Goal: Information Seeking & Learning: Learn about a topic

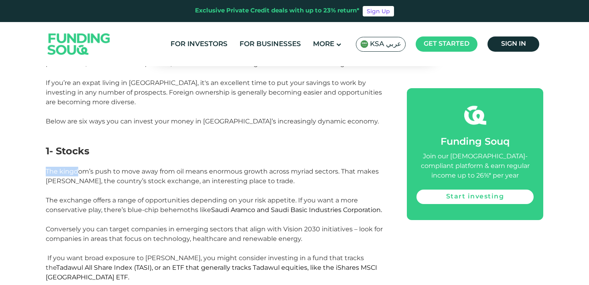
scroll to position [424, 0]
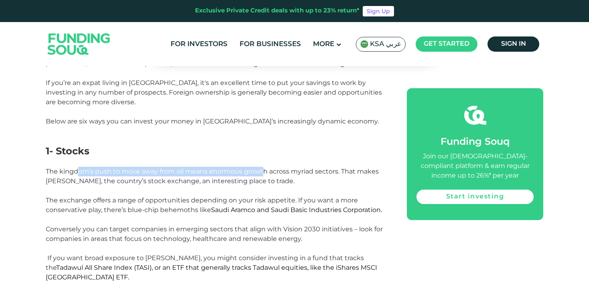
click at [263, 167] on p "The kingdom’s push to move away from oil means enormous growth across myriad se…" at bounding box center [217, 205] width 343 height 77
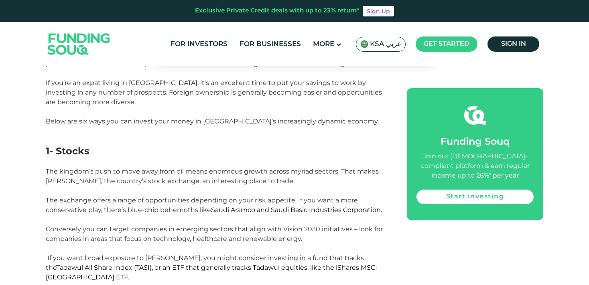
click at [280, 167] on p "The kingdom’s push to move away from oil means enormous growth across myriad se…" at bounding box center [217, 205] width 343 height 77
drag, startPoint x: 241, startPoint y: 147, endPoint x: 326, endPoint y: 148, distance: 85.1
click at [326, 168] on span "The kingdom’s push to move away from oil means enormous growth across myriad se…" at bounding box center [214, 205] width 337 height 75
click at [279, 167] on p "The kingdom’s push to move away from oil means enormous growth across myriad se…" at bounding box center [217, 205] width 343 height 77
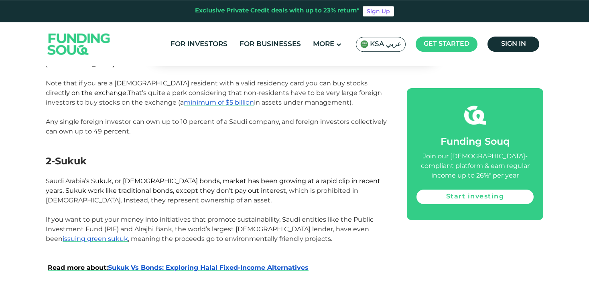
scroll to position [678, 0]
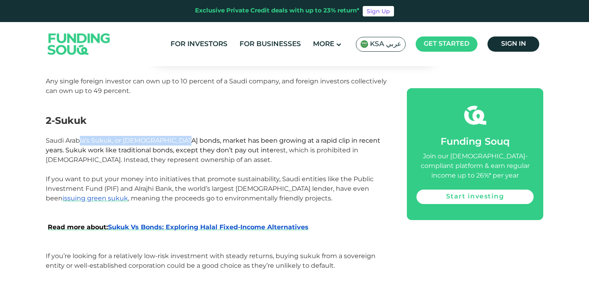
drag, startPoint x: 81, startPoint y: 106, endPoint x: 180, endPoint y: 104, distance: 98.8
click at [179, 137] on span "Saudi Arabia’ s Sukuk, or [DEMOGRAPHIC_DATA] bonds, market has been growing at …" at bounding box center [213, 150] width 335 height 27
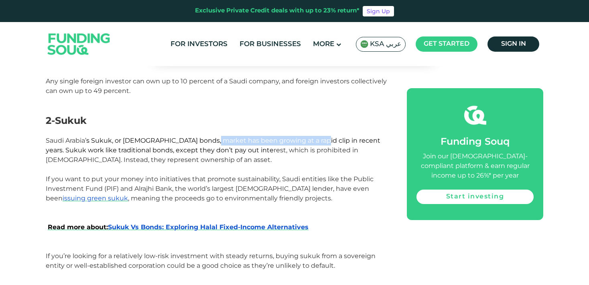
drag, startPoint x: 207, startPoint y: 105, endPoint x: 309, endPoint y: 103, distance: 102.4
click at [309, 137] on span "s Sukuk, or [DEMOGRAPHIC_DATA] bonds, market has been growing at a rapid clip i…" at bounding box center [213, 145] width 335 height 17
click at [311, 137] on span "Saudi Arabia’ s Sukuk, or [DEMOGRAPHIC_DATA] bonds, market has been growing at …" at bounding box center [213, 150] width 335 height 27
drag, startPoint x: 131, startPoint y: 153, endPoint x: 165, endPoint y: 153, distance: 34.1
click at [165, 175] on span "If you want to put your money into initiatives that promote sustainability, Sau…" at bounding box center [210, 188] width 328 height 27
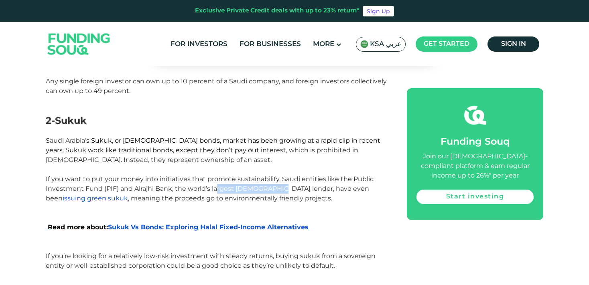
drag, startPoint x: 216, startPoint y: 153, endPoint x: 275, endPoint y: 155, distance: 58.6
click at [275, 175] on span "If you want to put your money into initiatives that promote sustainability, Sau…" at bounding box center [210, 188] width 328 height 27
click at [303, 175] on span "If you want to put your money into initiatives that promote sustainability, Sau…" at bounding box center [210, 188] width 328 height 27
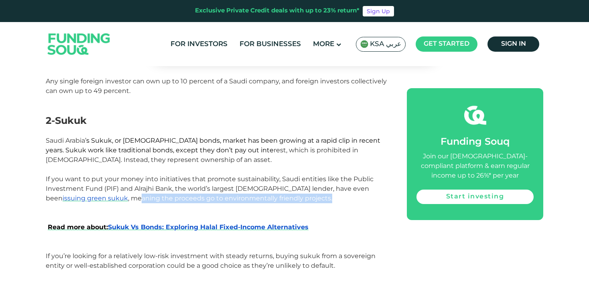
drag, startPoint x: 77, startPoint y: 162, endPoint x: 269, endPoint y: 163, distance: 192.3
click at [269, 175] on p "If you want to put your money into initiatives that promote sustainability, Sau…" at bounding box center [217, 189] width 343 height 29
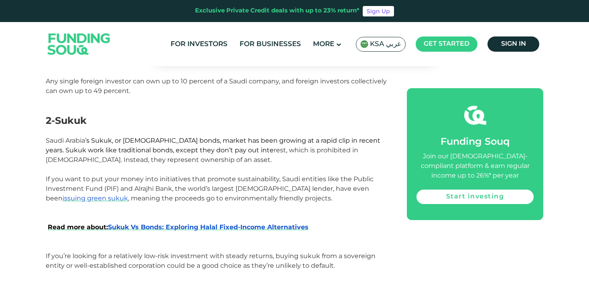
click at [294, 175] on p "If you want to put your money into initiatives that promote sustainability, Sau…" at bounding box center [217, 189] width 343 height 29
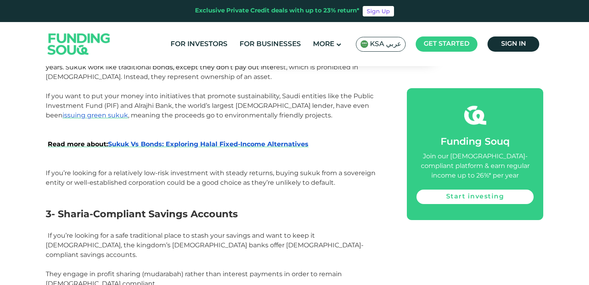
scroll to position [763, 0]
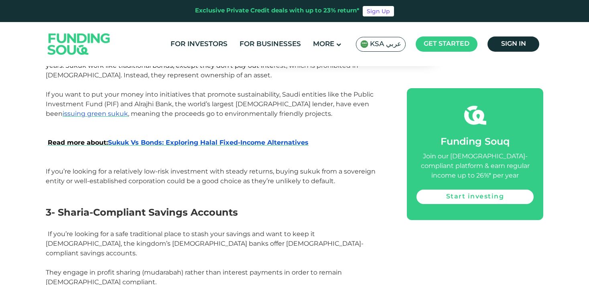
drag, startPoint x: 81, startPoint y: 148, endPoint x: 341, endPoint y: 145, distance: 260.1
click at [341, 167] on p "If you’re looking for a relatively low-risk investment with steady returns, buy…" at bounding box center [217, 176] width 343 height 19
click at [346, 186] on p at bounding box center [217, 191] width 343 height 10
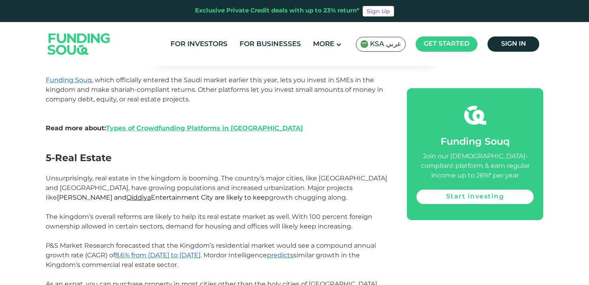
scroll to position [1102, 0]
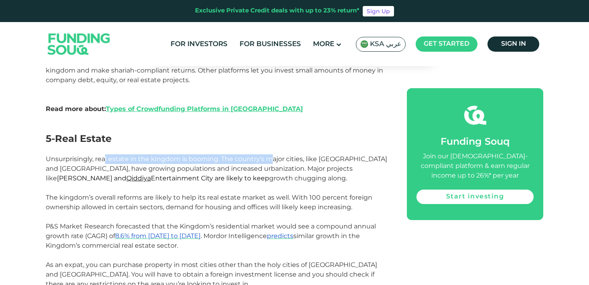
drag, startPoint x: 153, startPoint y: 118, endPoint x: 274, endPoint y: 114, distance: 120.9
click at [274, 155] on span "Unsurprisingly, real estate in the kingdom is booming. The country’s major citi…" at bounding box center [217, 168] width 342 height 27
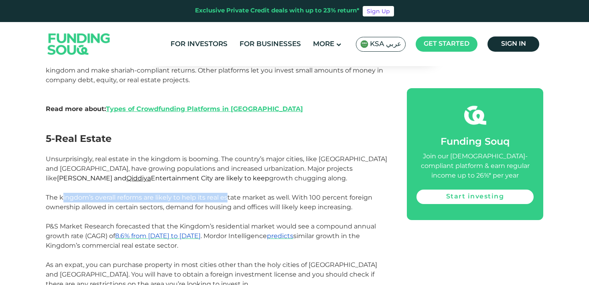
drag, startPoint x: 63, startPoint y: 153, endPoint x: 227, endPoint y: 152, distance: 163.8
click at [227, 194] on span "The kingdom’s overall reforms are likely to help its real estate market as well…" at bounding box center [209, 202] width 327 height 17
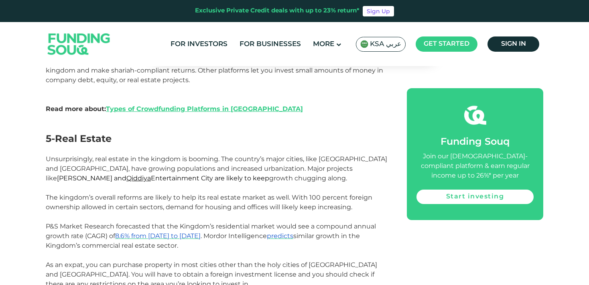
click at [211, 194] on span "The kingdom’s overall reforms are likely to help its real estate market as well…" at bounding box center [209, 202] width 327 height 17
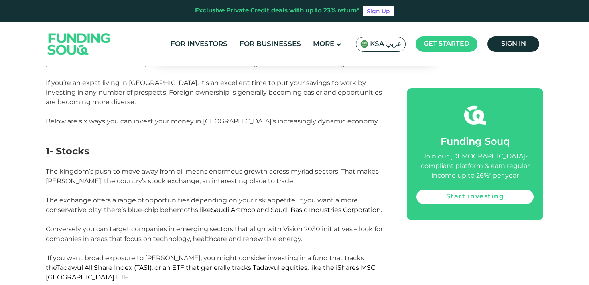
scroll to position [466, 0]
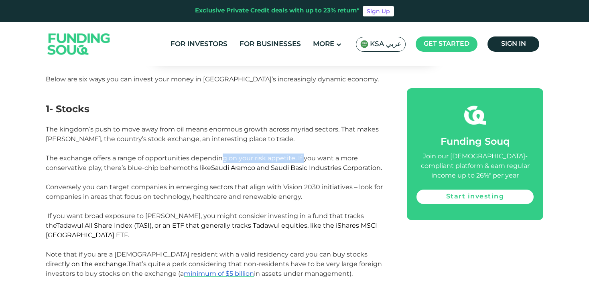
drag, startPoint x: 221, startPoint y: 132, endPoint x: 304, endPoint y: 135, distance: 83.2
click at [304, 135] on span "The kingdom’s push to move away from oil means enormous growth across myriad se…" at bounding box center [214, 163] width 337 height 75
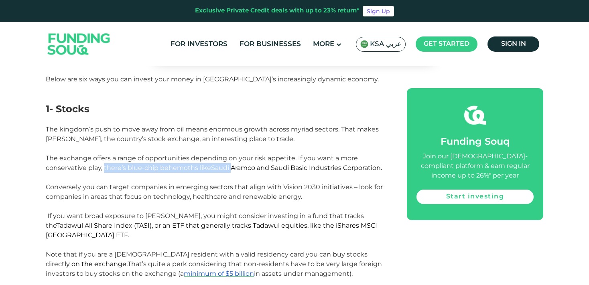
drag, startPoint x: 104, startPoint y: 143, endPoint x: 229, endPoint y: 142, distance: 124.4
click at [229, 142] on span "The kingdom’s push to move away from oil means enormous growth across myriad se…" at bounding box center [214, 163] width 337 height 75
click at [243, 164] on span "Saudi Aramco and Saudi Basic Industries Corporation." at bounding box center [296, 168] width 171 height 8
drag, startPoint x: 210, startPoint y: 142, endPoint x: 385, endPoint y: 142, distance: 174.6
click at [385, 142] on p "The kingdom’s push to move away from oil means enormous growth across myriad se…" at bounding box center [217, 163] width 343 height 77
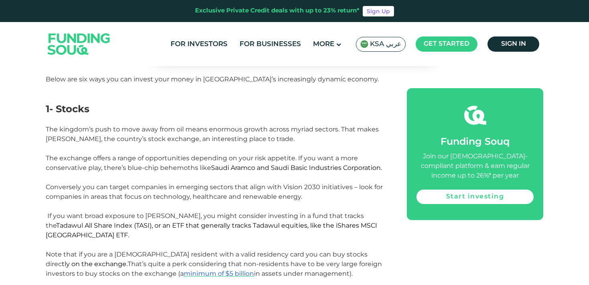
click at [384, 159] on p "The kingdom’s push to move away from oil means enormous growth across myriad se…" at bounding box center [217, 163] width 343 height 77
